Goal: Task Accomplishment & Management: Use online tool/utility

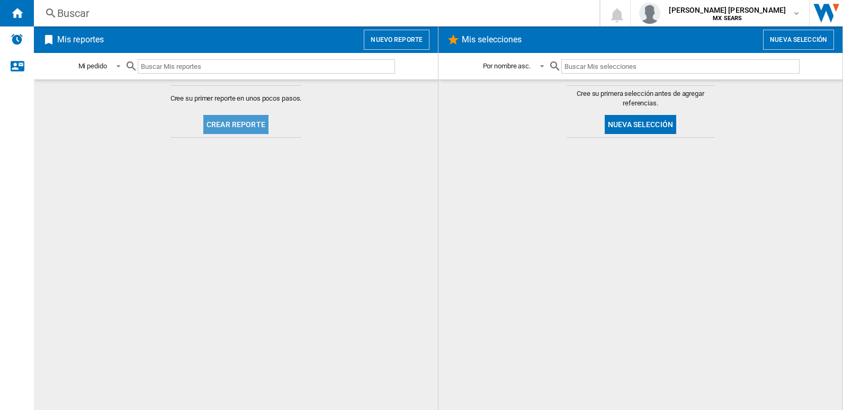
click at [241, 125] on button "Crear reporte" at bounding box center [235, 124] width 65 height 19
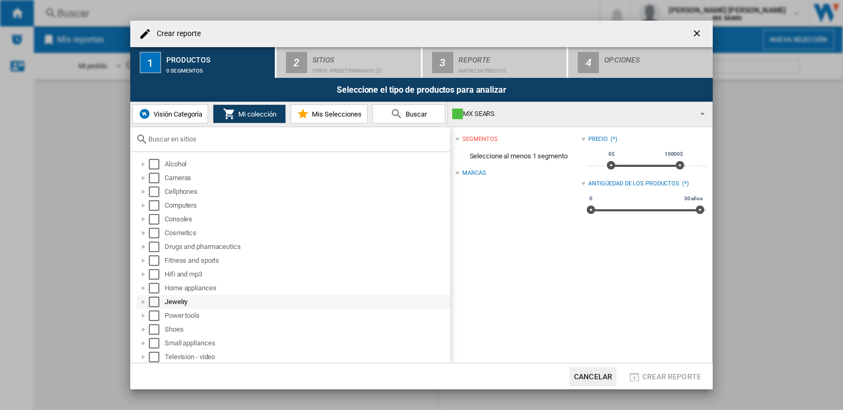
scroll to position [56, 0]
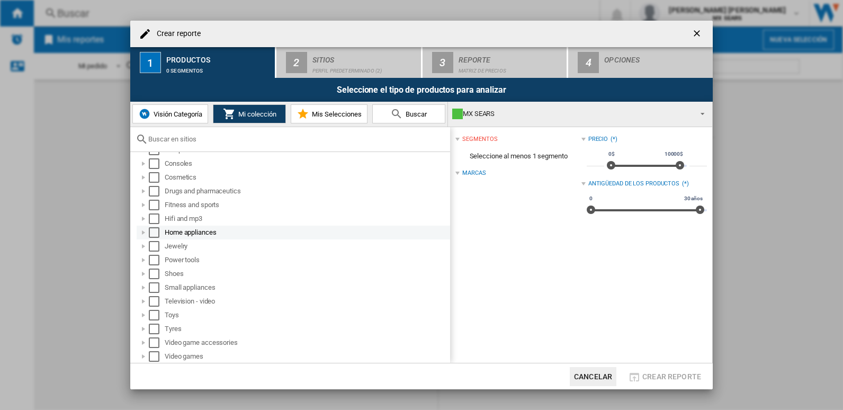
click at [144, 234] on div at bounding box center [143, 232] width 11 height 11
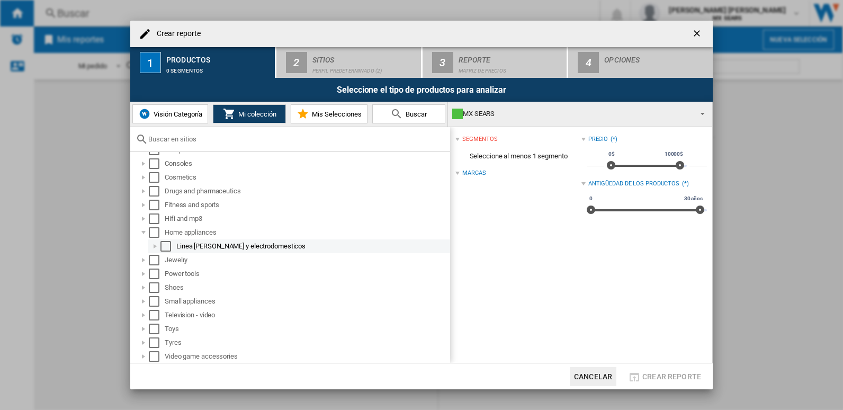
click at [155, 248] on div at bounding box center [155, 246] width 11 height 11
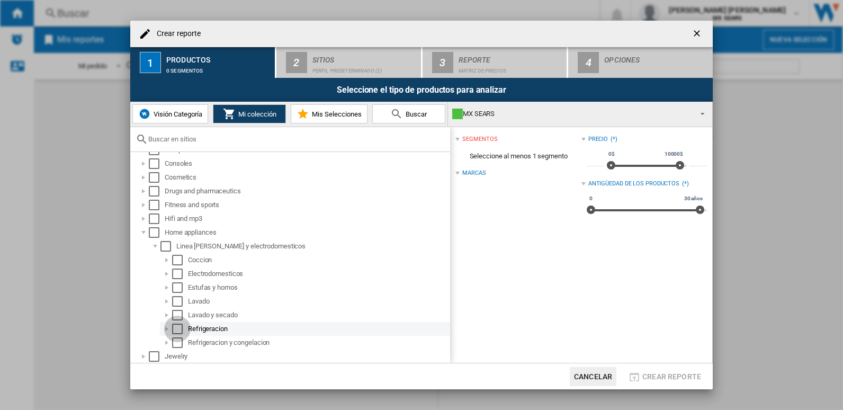
click at [180, 327] on div "Select" at bounding box center [177, 329] width 11 height 11
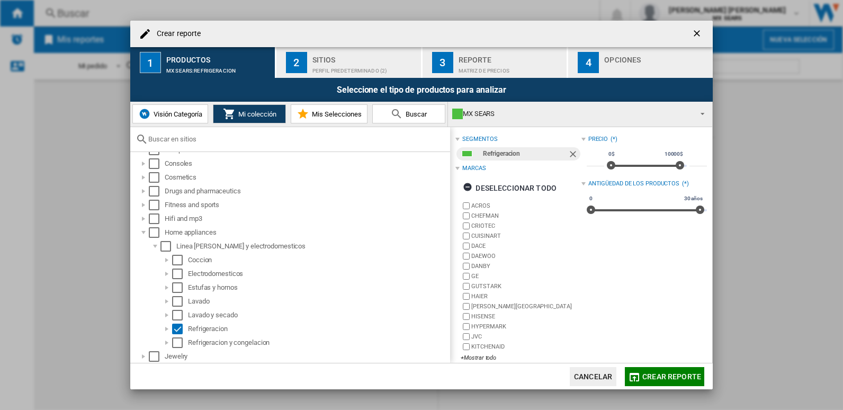
click at [685, 379] on span "Crear reporte" at bounding box center [671, 376] width 59 height 8
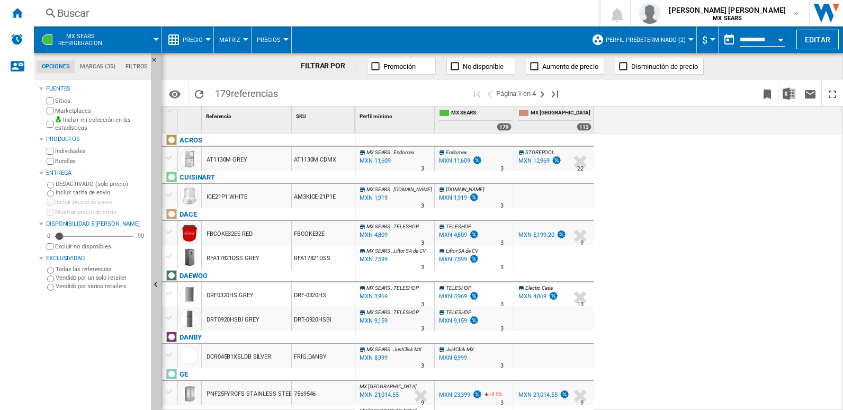
click at [59, 108] on label "Marketplaces" at bounding box center [101, 111] width 92 height 8
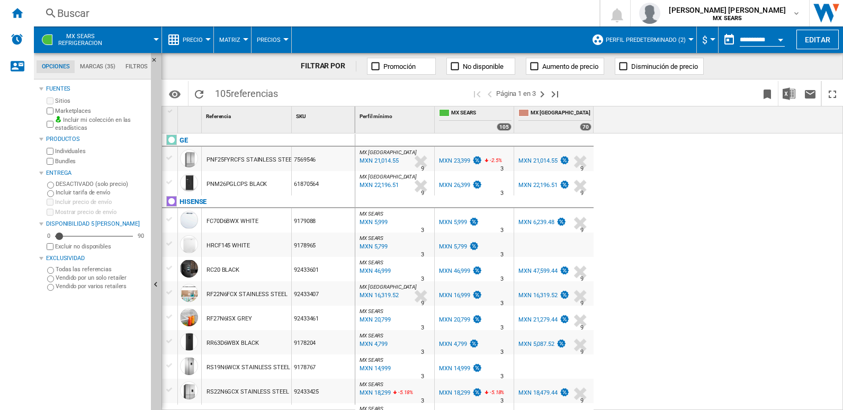
click at [712, 39] on div "Currency" at bounding box center [712, 39] width 5 height 3
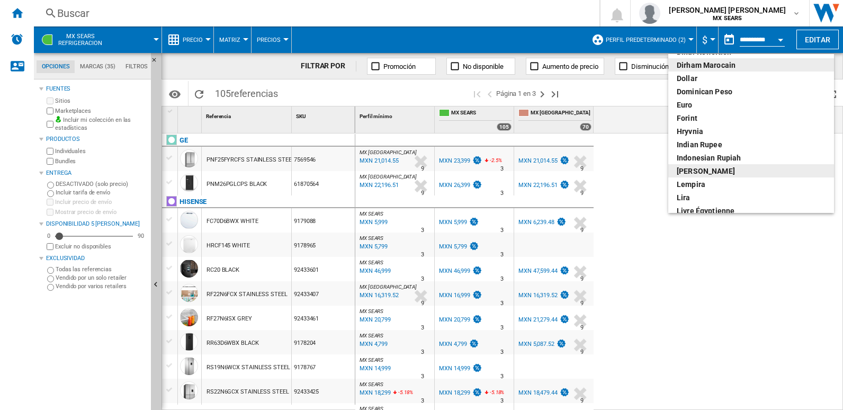
scroll to position [212, 0]
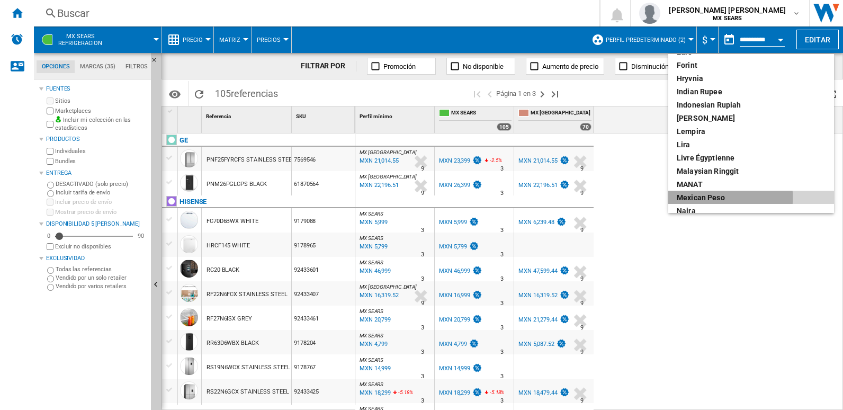
click at [717, 198] on div "Mexican peso" at bounding box center [751, 197] width 149 height 11
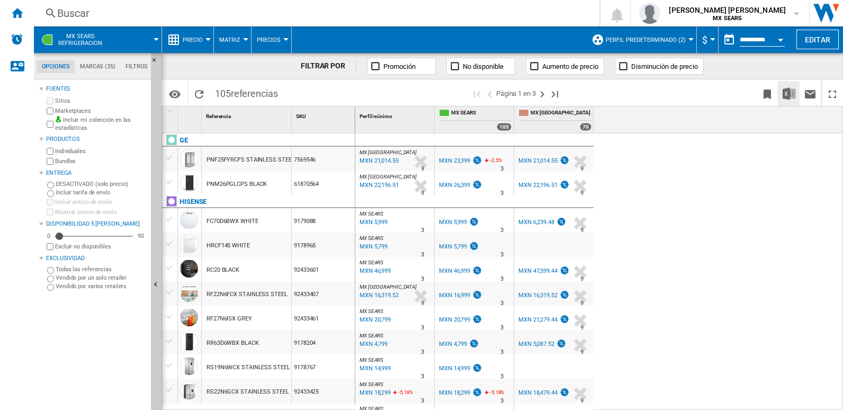
click at [789, 97] on img "Descargar en Excel" at bounding box center [789, 93] width 13 height 13
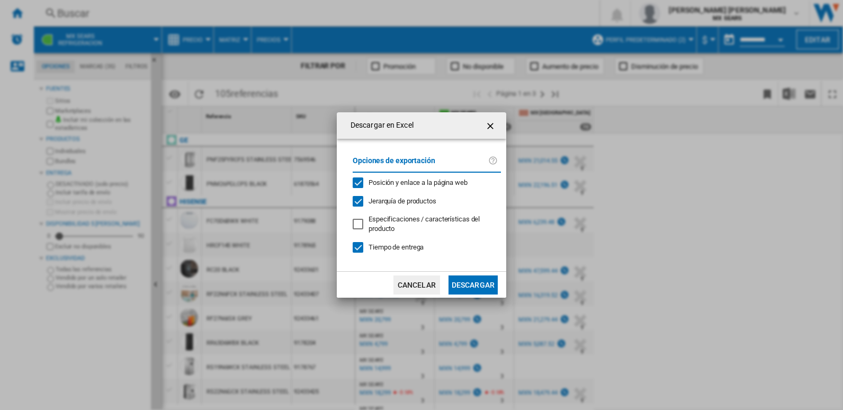
click at [484, 286] on button "Descargar" at bounding box center [473, 284] width 49 height 19
